Goal: Task Accomplishment & Management: Use online tool/utility

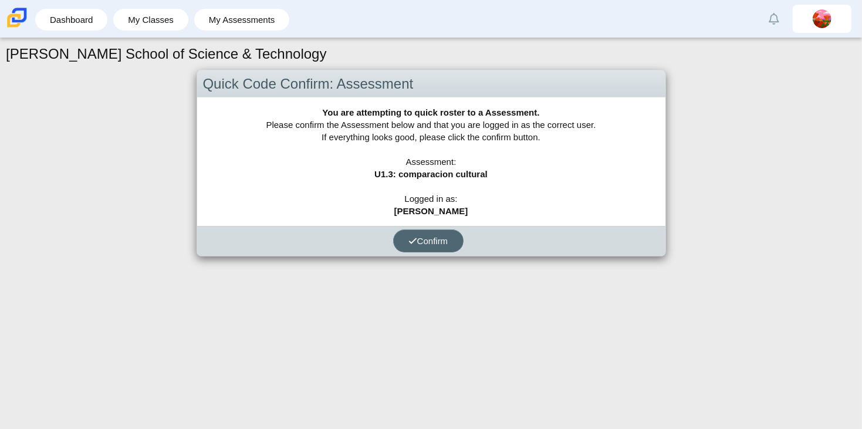
click at [427, 237] on span "Confirm" at bounding box center [429, 241] width 40 height 10
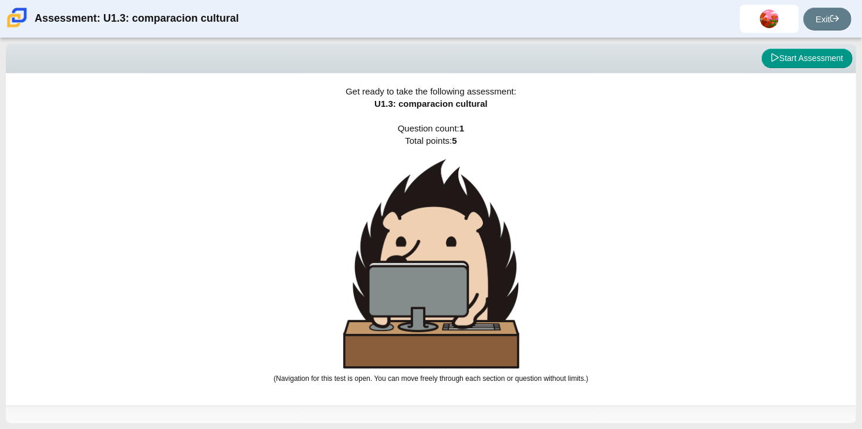
click at [0, 239] on div "Viewing Question 0 of 1 in Pacing Mode Start Assessment Get ready to take the f…" at bounding box center [431, 233] width 862 height 391
click at [801, 54] on button "Start Assessment" at bounding box center [807, 59] width 91 height 20
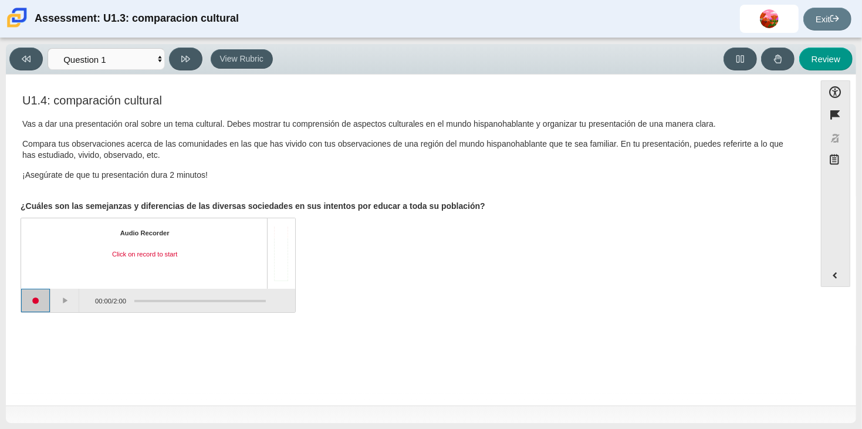
click at [33, 304] on button "Start recording" at bounding box center [35, 300] width 29 height 23
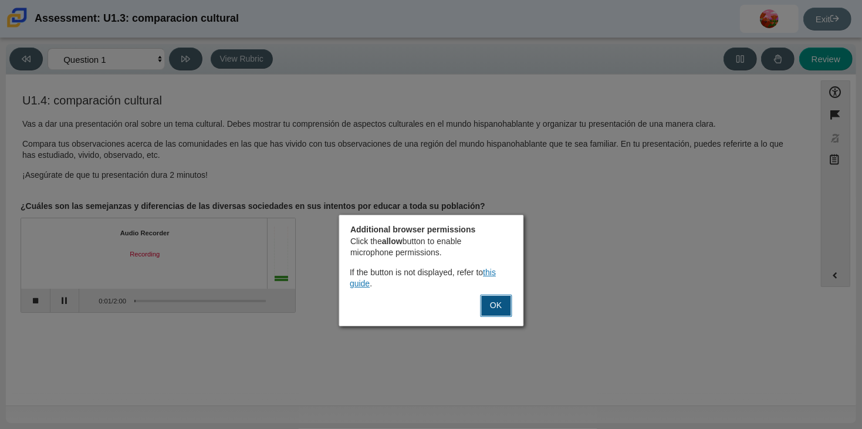
click at [500, 306] on button "OK" at bounding box center [496, 306] width 32 height 22
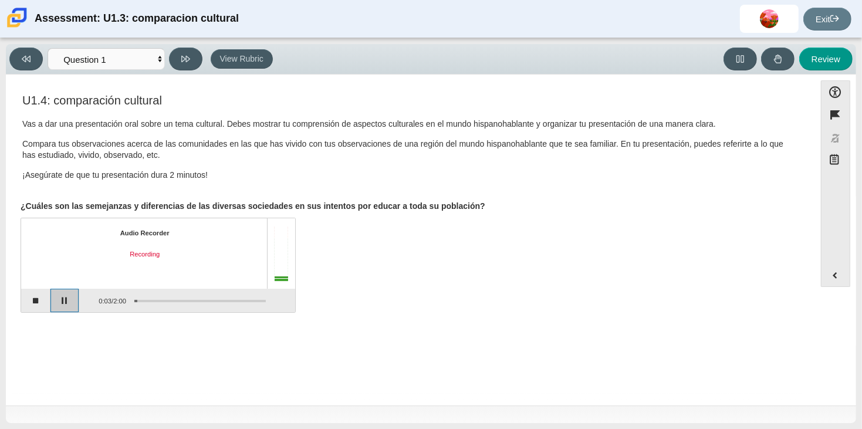
click at [65, 308] on button "Pause" at bounding box center [64, 300] width 29 height 23
click at [45, 306] on button "Stop recording" at bounding box center [35, 300] width 29 height 23
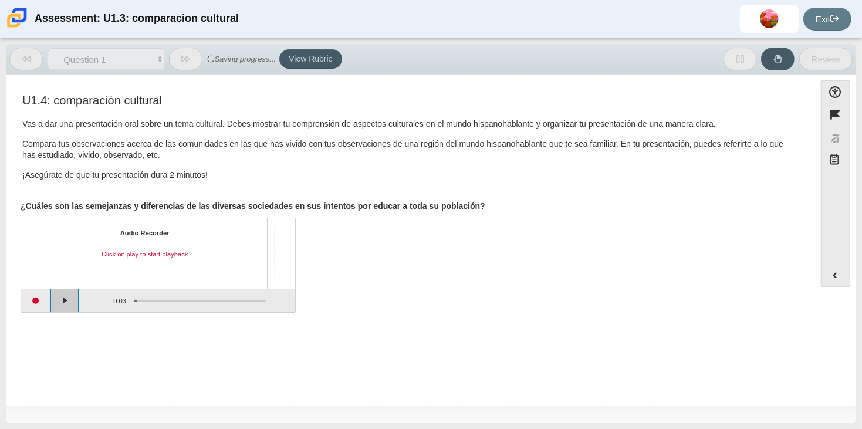
click at [55, 302] on button "Play" at bounding box center [64, 300] width 29 height 23
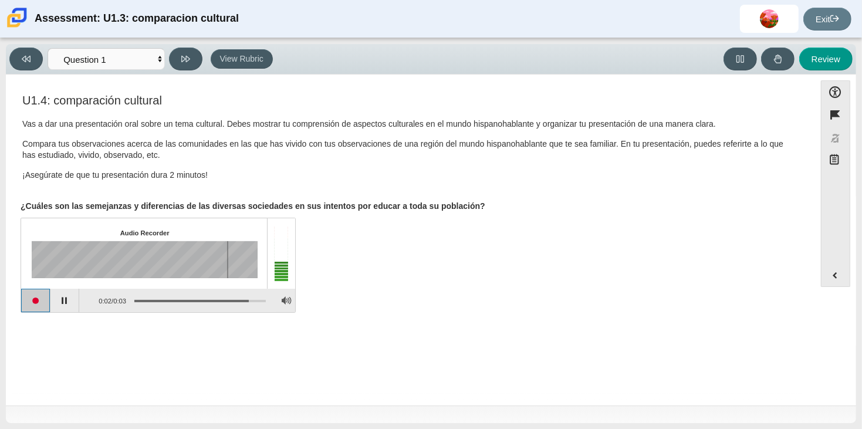
click at [43, 304] on button "Start recording" at bounding box center [35, 300] width 29 height 23
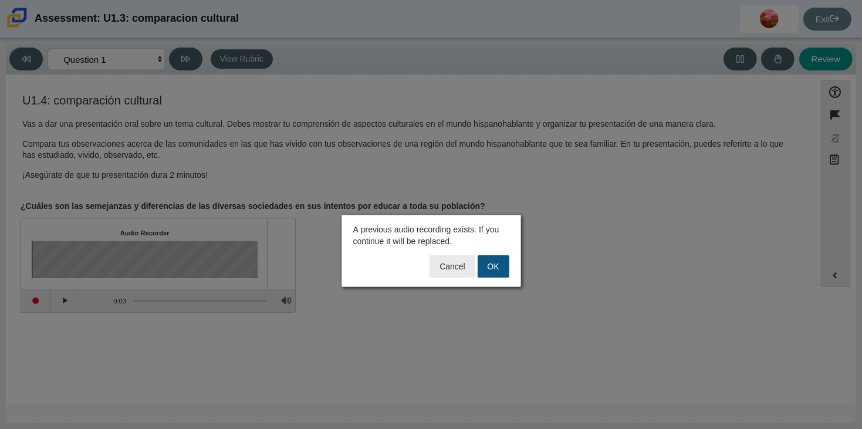
click at [491, 267] on button "OK" at bounding box center [494, 266] width 32 height 22
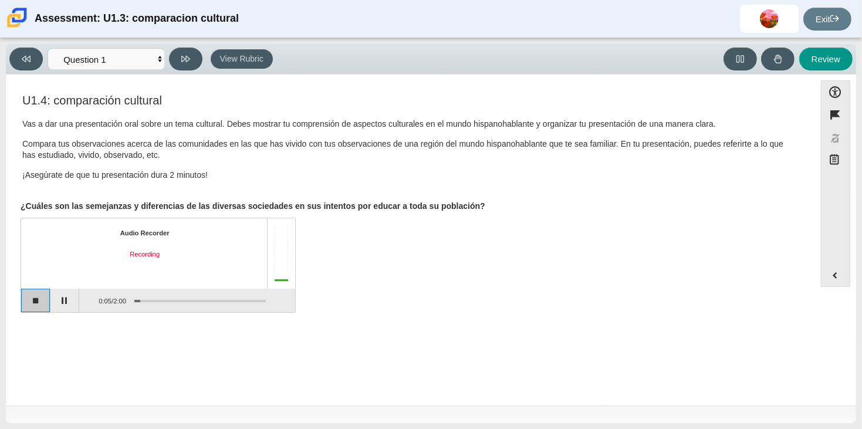
click at [33, 294] on button "Stop recording" at bounding box center [35, 300] width 29 height 23
click at [29, 298] on button "Start recording" at bounding box center [35, 300] width 29 height 23
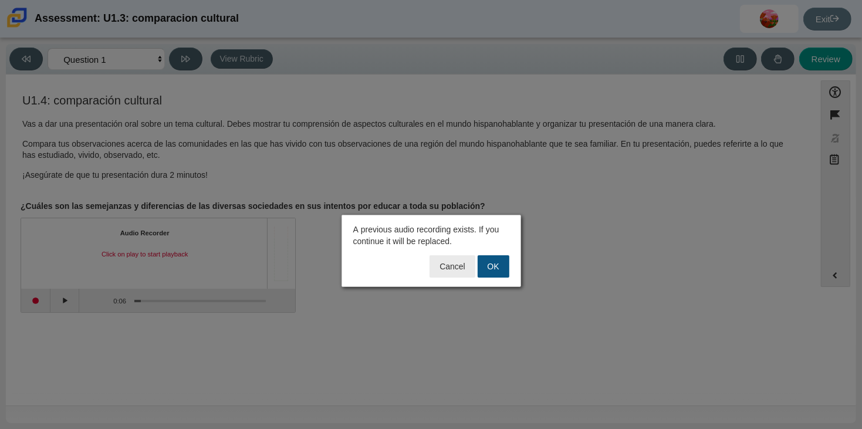
click at [490, 262] on button "OK" at bounding box center [494, 266] width 32 height 22
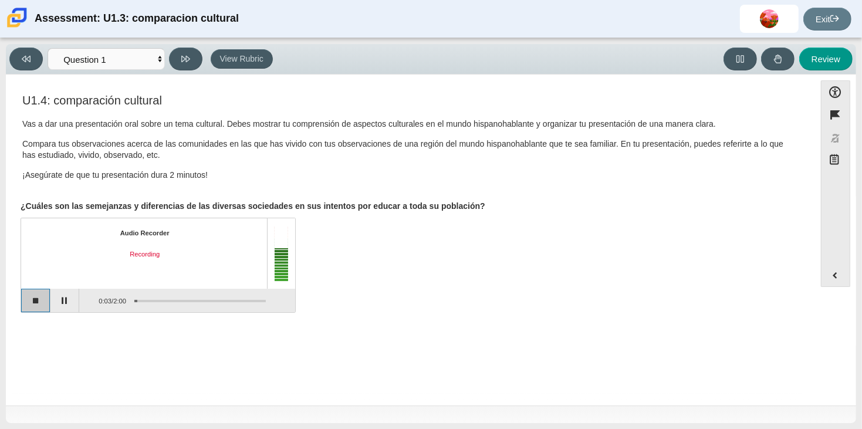
click at [32, 304] on button "Stop recording" at bounding box center [35, 300] width 29 height 23
click at [39, 305] on button "Start recording" at bounding box center [35, 300] width 29 height 23
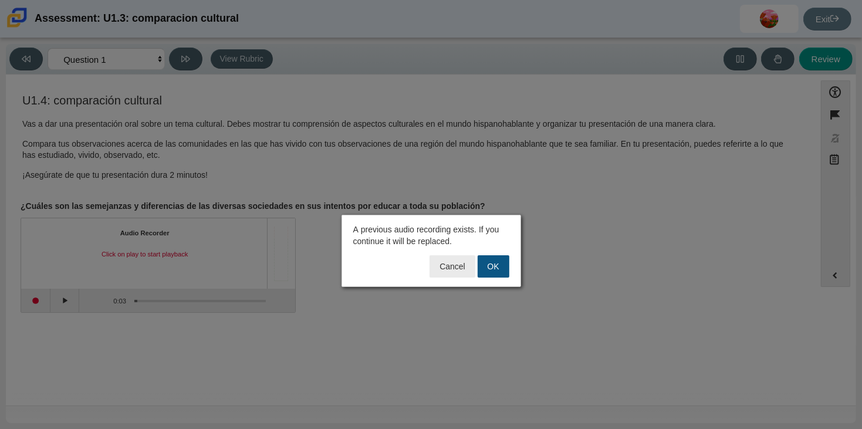
click at [490, 270] on button "OK" at bounding box center [494, 266] width 32 height 22
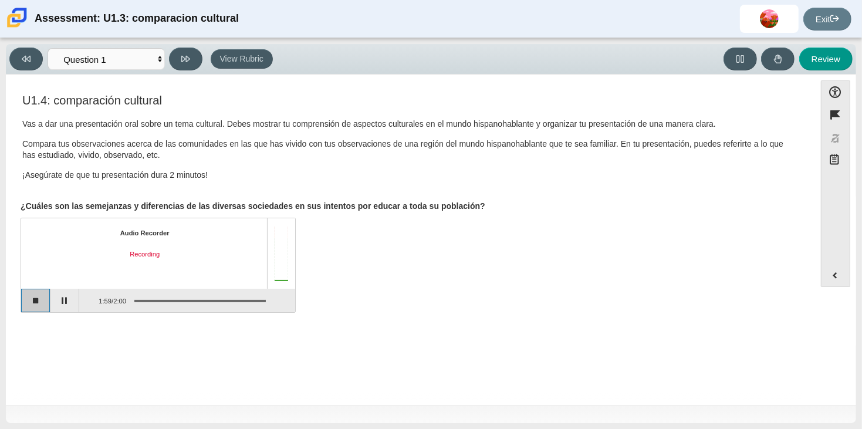
click at [39, 303] on button "Stop recording" at bounding box center [35, 300] width 29 height 23
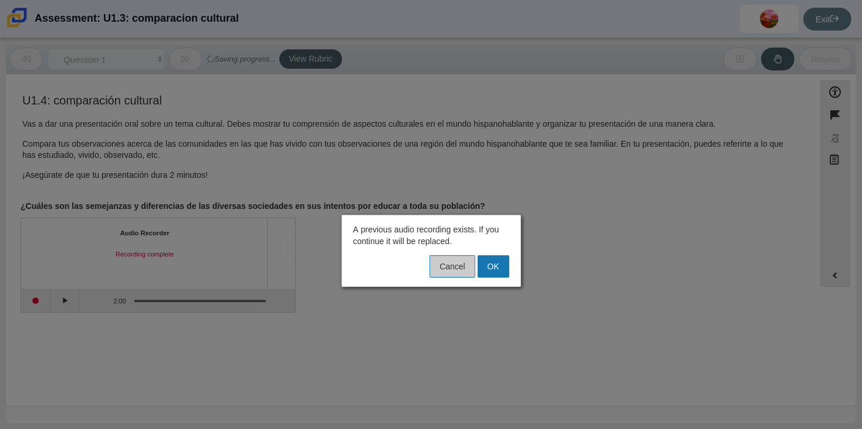
click at [461, 264] on button "Cancel" at bounding box center [452, 266] width 45 height 22
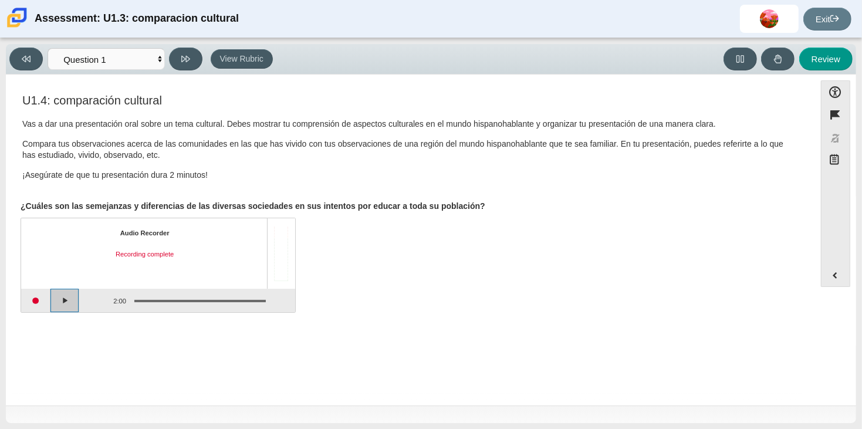
click at [63, 302] on button "Play" at bounding box center [64, 300] width 29 height 23
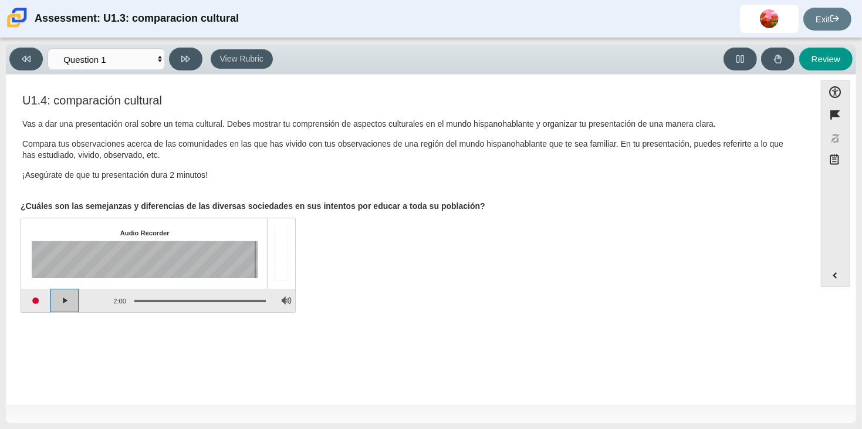
click at [71, 299] on button "Play" at bounding box center [64, 300] width 29 height 23
click at [823, 62] on button "Review" at bounding box center [826, 59] width 53 height 23
select select "review"
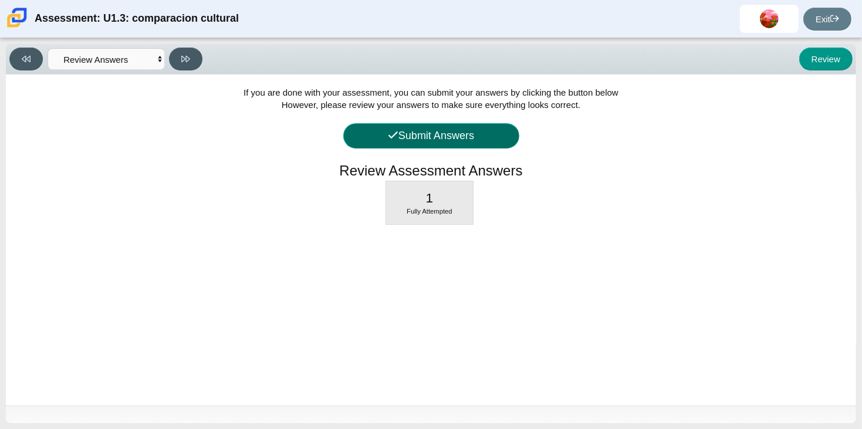
click at [420, 135] on button "Submit Answers" at bounding box center [431, 135] width 176 height 25
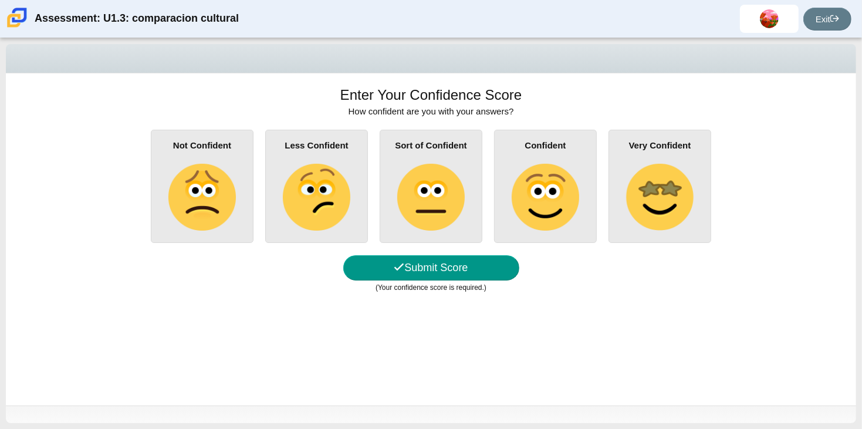
click at [565, 206] on img at bounding box center [545, 197] width 67 height 67
click at [0, 0] on input "Confident" at bounding box center [0, 0] width 0 height 0
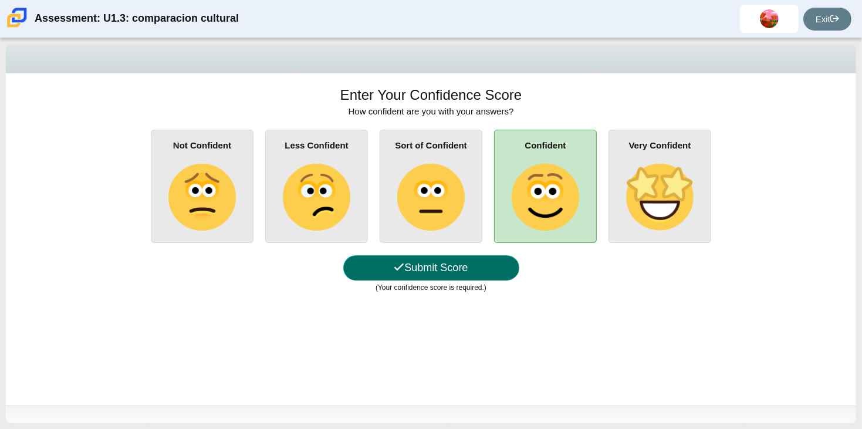
click at [430, 270] on button "Submit Score" at bounding box center [431, 267] width 176 height 25
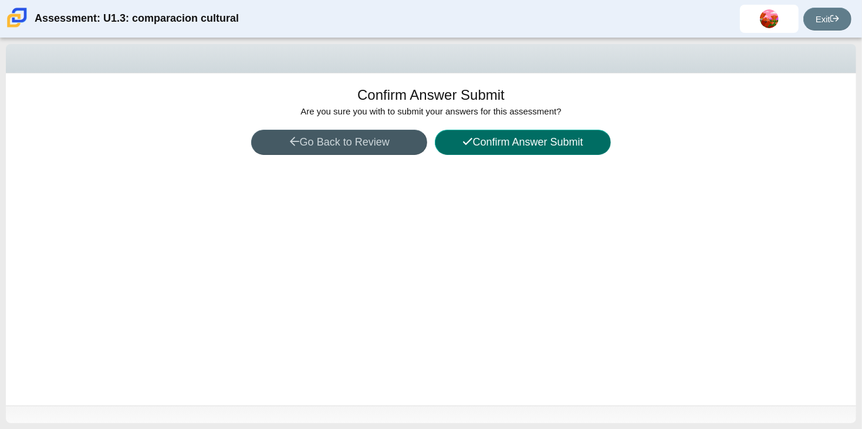
click at [480, 135] on button "Confirm Answer Submit" at bounding box center [523, 142] width 176 height 25
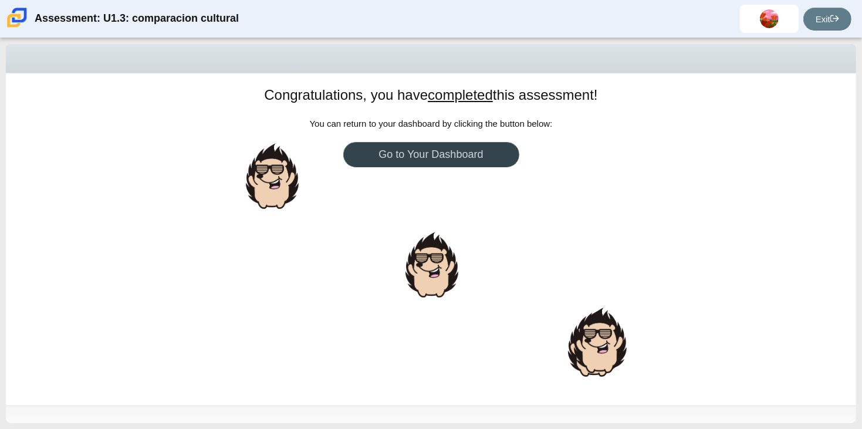
click at [463, 151] on link "Go to Your Dashboard" at bounding box center [431, 154] width 176 height 25
